Goal: Task Accomplishment & Management: Complete application form

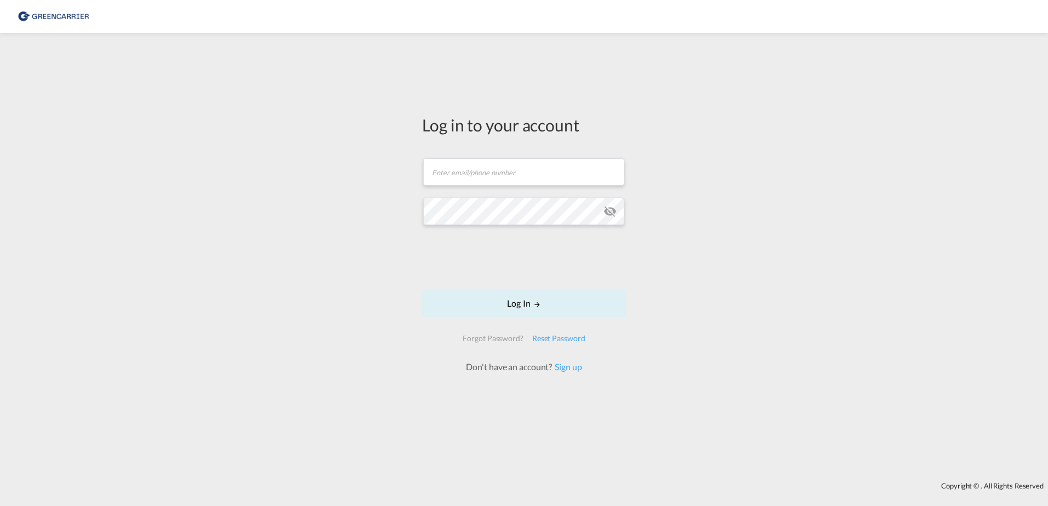
click at [747, 202] on div "Log in to your account Email field is required Password field is required Log I…" at bounding box center [524, 257] width 1048 height 438
click at [570, 371] on link "Sign up" at bounding box center [567, 367] width 30 height 10
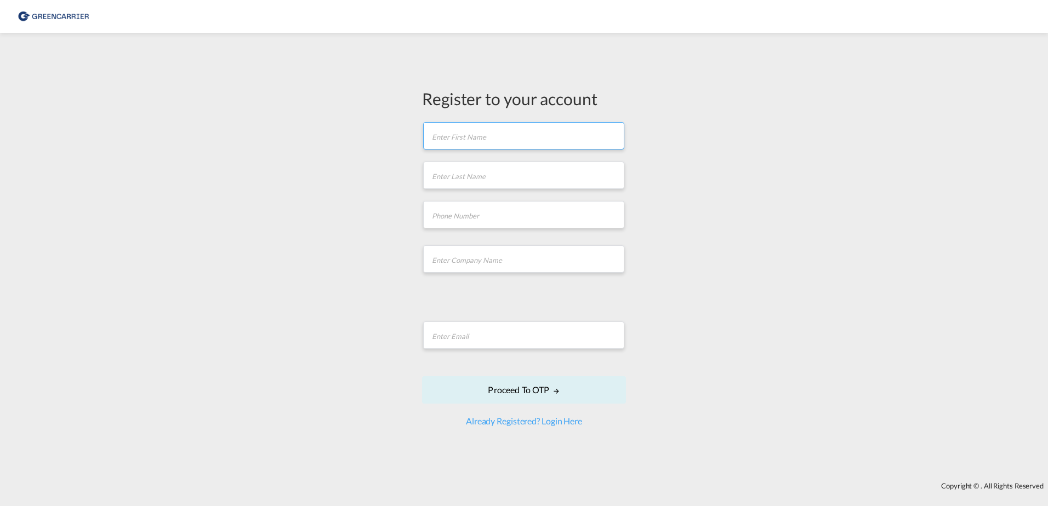
click at [507, 136] on input "text" at bounding box center [523, 135] width 201 height 27
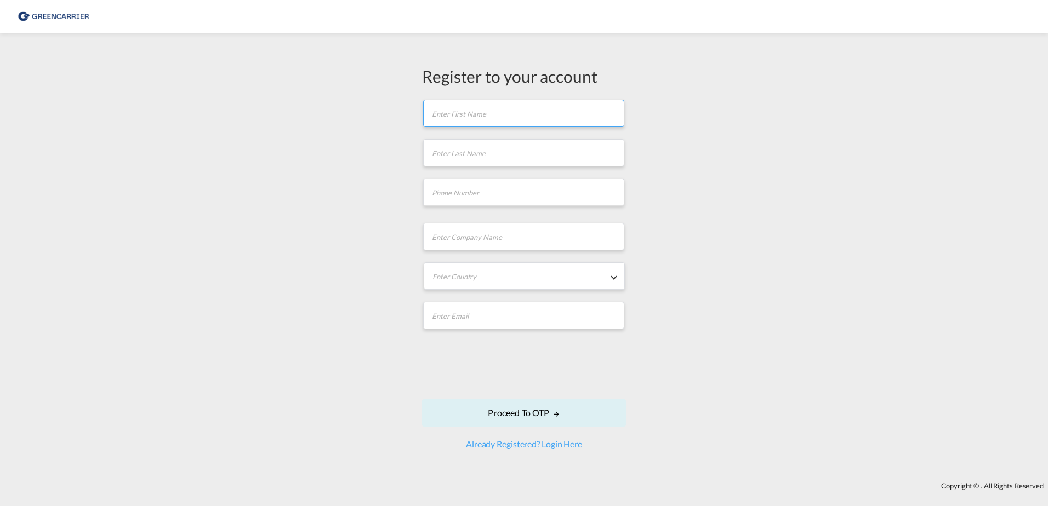
click at [453, 115] on input "text" at bounding box center [523, 113] width 201 height 27
type input "[PERSON_NAME]"
type input "0313635332"
type input "Holshop [GEOGRAPHIC_DATA] AB"
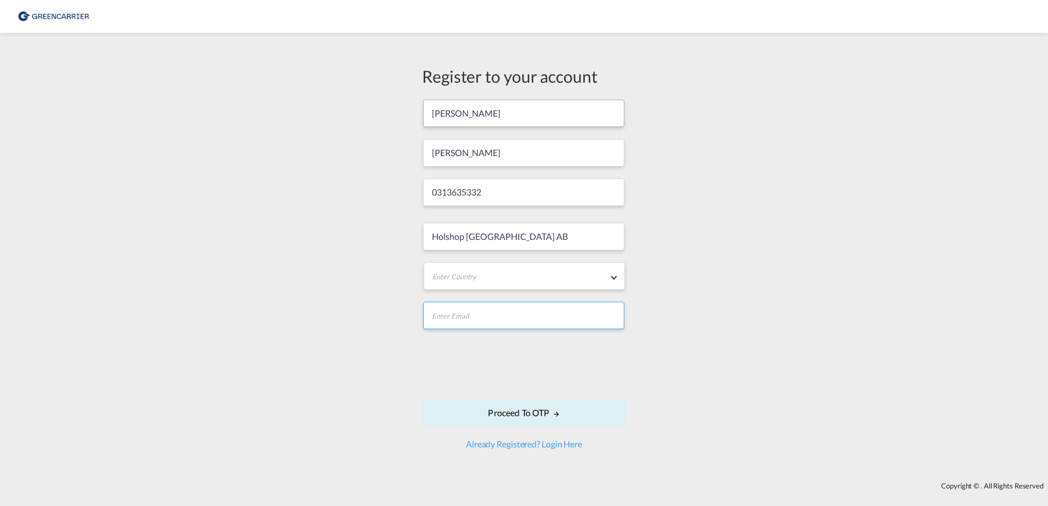
type input "[DOMAIN_NAME][EMAIL_ADDRESS][DOMAIN_NAME]"
click at [380, 170] on div "Register to your account [PERSON_NAME] 0313635332 [GEOGRAPHIC_DATA] [GEOGRAPHIC…" at bounding box center [524, 257] width 1048 height 438
click at [455, 274] on md-select "Enter Country [GEOGRAPHIC_DATA] [GEOGRAPHIC_DATA] [GEOGRAPHIC_DATA] [US_STATE] …" at bounding box center [524, 276] width 201 height 27
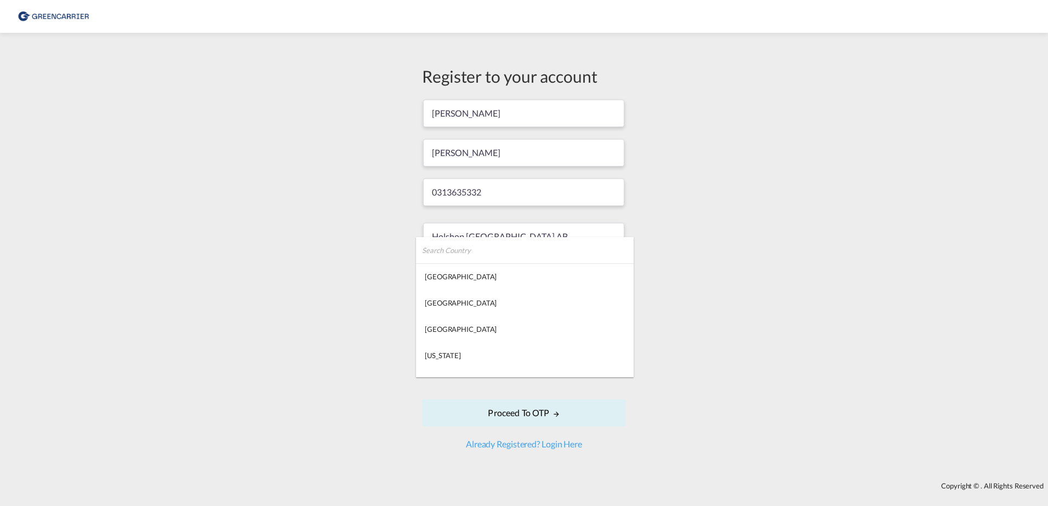
type md-option "[GEOGRAPHIC_DATA]"
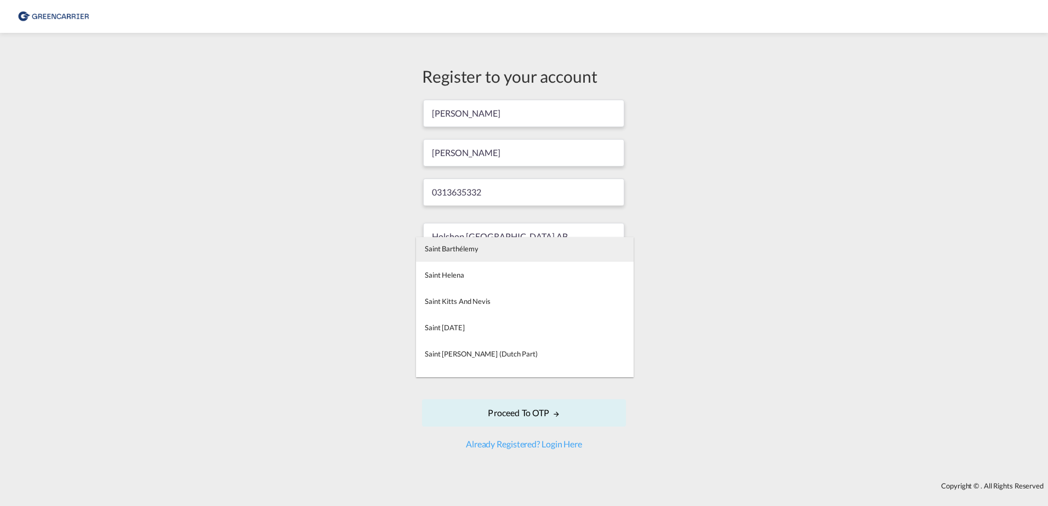
type md-option "Saint Barthélemy"
type md-option "[GEOGRAPHIC_DATA]"
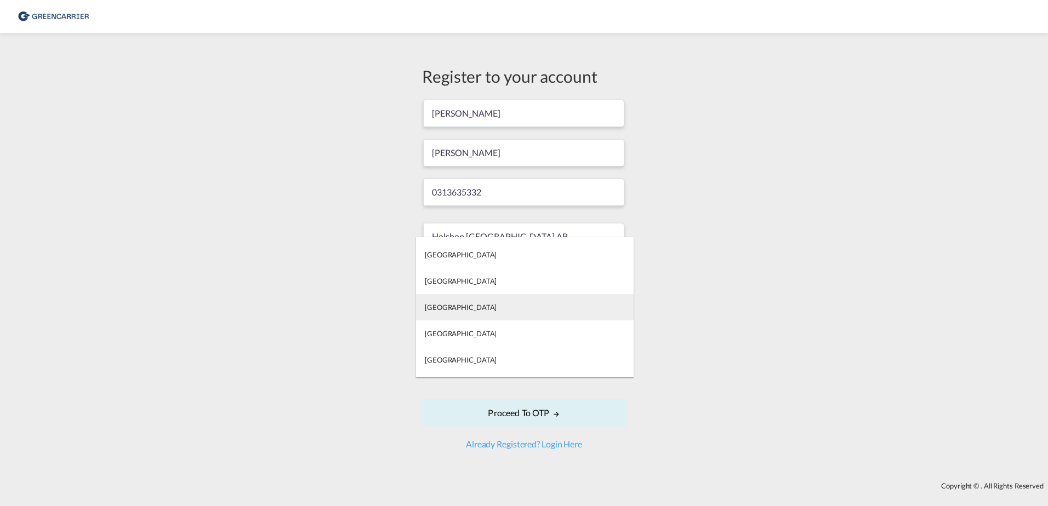
scroll to position [5309, 0]
type md-option "[GEOGRAPHIC_DATA]"
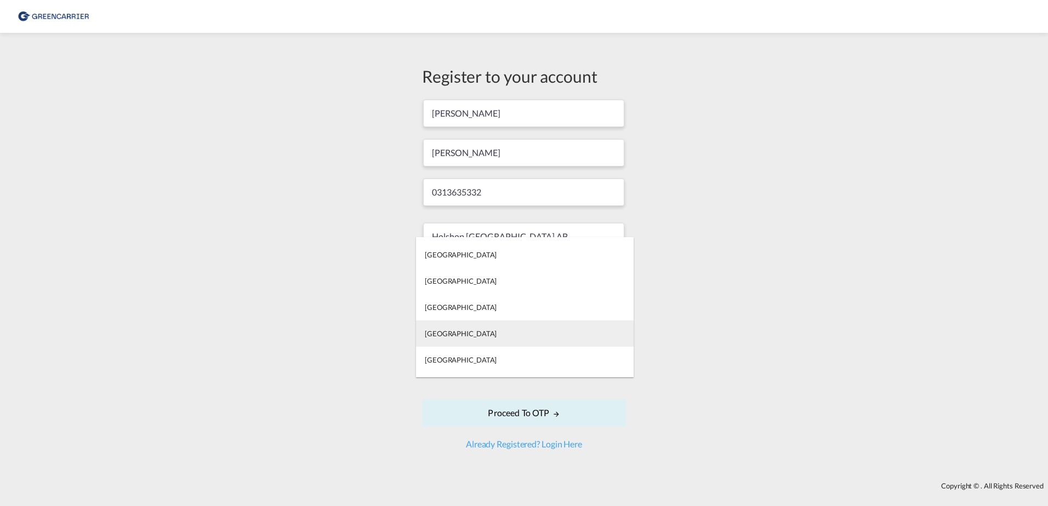
type md-option "[GEOGRAPHIC_DATA]"
click at [437, 332] on div "[GEOGRAPHIC_DATA]" at bounding box center [461, 334] width 72 height 10
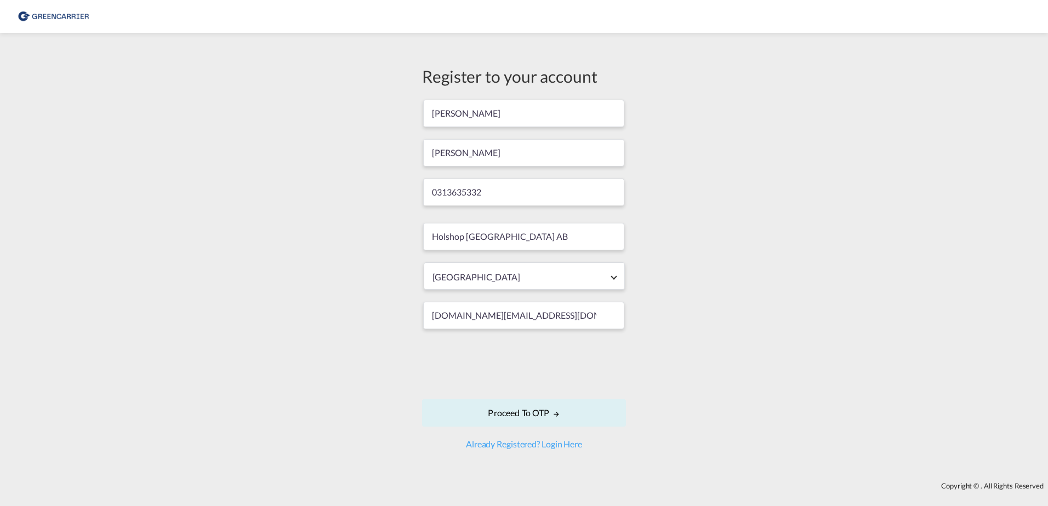
click at [379, 317] on div "Register to your account [PERSON_NAME] 0313635332 Holshop [GEOGRAPHIC_DATA] AB …" at bounding box center [524, 257] width 1048 height 438
click at [536, 417] on button "Proceed to OTP" at bounding box center [524, 413] width 204 height 27
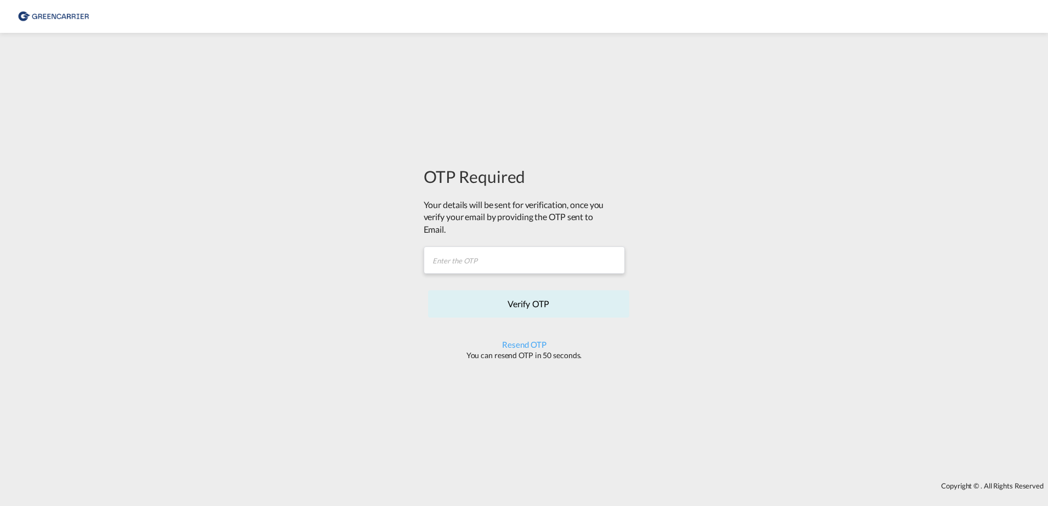
click at [44, 15] on img at bounding box center [53, 16] width 74 height 25
